Goal: Find contact information: Obtain details needed to contact an individual or organization

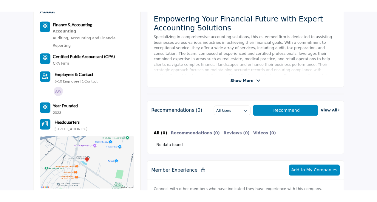
scroll to position [185, 0]
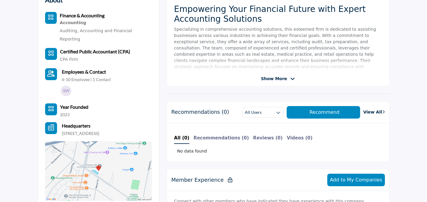
click at [252, 77] on div "Show More" at bounding box center [278, 79] width 222 height 6
click at [265, 78] on span "Show More" at bounding box center [274, 79] width 26 height 6
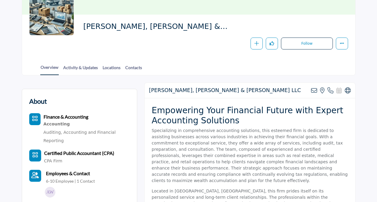
scroll to position [0, 0]
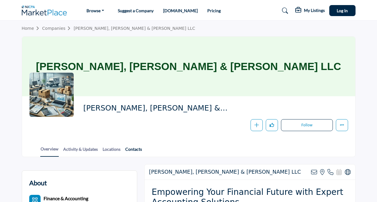
click at [128, 150] on link "Contacts" at bounding box center [133, 151] width 17 height 10
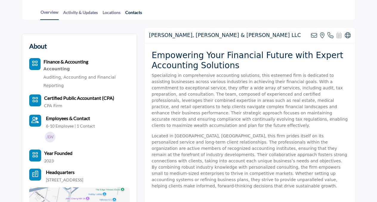
scroll to position [139, 0]
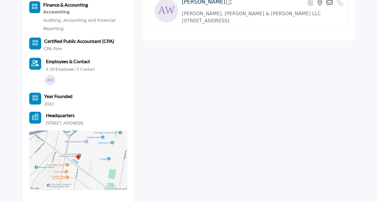
scroll to position [191, 0]
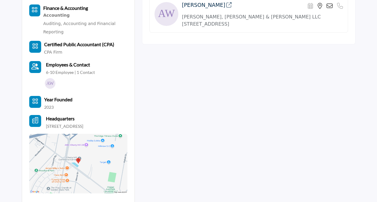
click at [58, 71] on p "6-10 Employee | 1 Contact" at bounding box center [70, 73] width 49 height 6
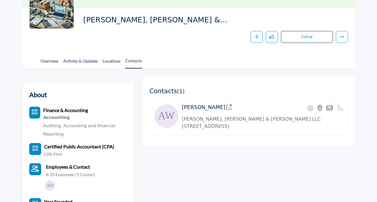
scroll to position [86, 0]
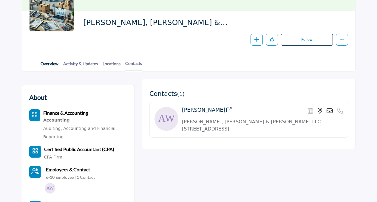
click at [52, 63] on link "Overview" at bounding box center [49, 66] width 19 height 10
